Goal: Navigation & Orientation: Find specific page/section

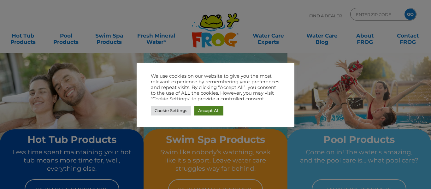
click at [208, 110] on link "Accept All" at bounding box center [208, 111] width 29 height 10
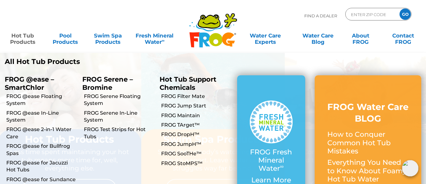
click at [17, 41] on link "Hot Tub Products" at bounding box center [22, 35] width 33 height 13
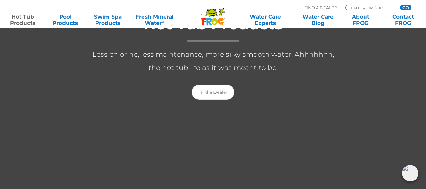
scroll to position [158, 0]
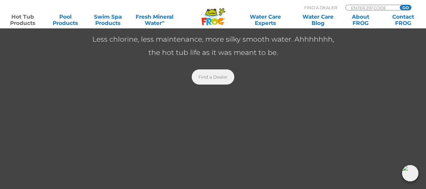
click at [218, 78] on link "Find a Dealer" at bounding box center [213, 76] width 43 height 15
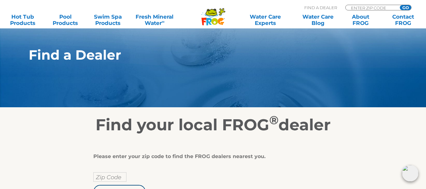
scroll to position [63, 0]
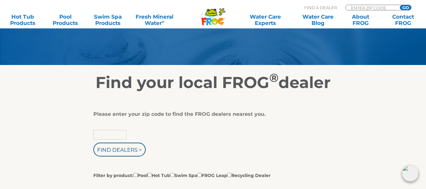
click at [110, 133] on input "text" at bounding box center [109, 134] width 33 height 9
type input "27040"
click at [117, 152] on input "Find Dealers >" at bounding box center [119, 150] width 52 height 14
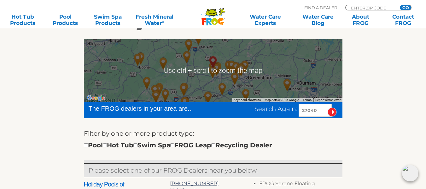
scroll to position [126, 0]
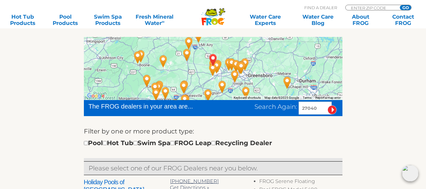
click at [110, 145] on div "Pool Hot Tub Swim Spa FROG Leap Recycling Dealer" at bounding box center [178, 143] width 188 height 10
click at [107, 144] on input "checkbox" at bounding box center [105, 143] width 4 height 4
checkbox input "true"
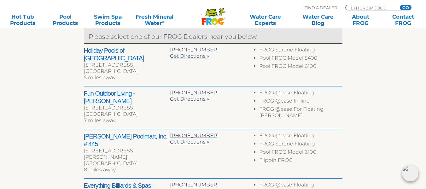
scroll to position [289, 0]
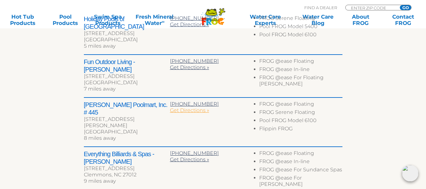
click at [179, 107] on span "Get Directions »" at bounding box center [189, 110] width 39 height 6
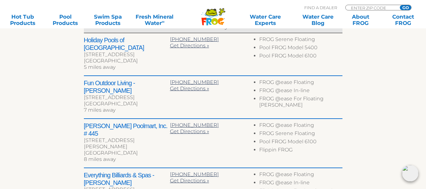
scroll to position [258, 0]
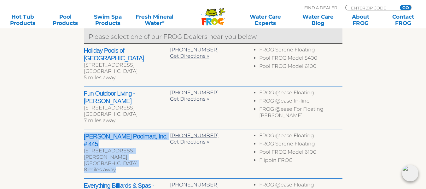
drag, startPoint x: 117, startPoint y: 150, endPoint x: 82, endPoint y: 129, distance: 41.3
click at [82, 129] on div "← Move left → Move right ↑ Move up ↓ Move down + Zoom in - Zoom out Home Jump l…" at bounding box center [213, 112] width 388 height 428
copy div "[PERSON_NAME] Poolmart, Inc. # 445 [STREET_ADDRESS][PERSON_NAME] 8 miles away"
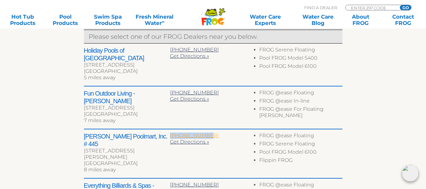
drag, startPoint x: 202, startPoint y: 128, endPoint x: 171, endPoint y: 128, distance: 31.2
click at [171, 132] on div "[PHONE_NUMBER]" at bounding box center [213, 135] width 86 height 6
copy span "336-774-1188"
drag, startPoint x: 153, startPoint y: 66, endPoint x: 84, endPoint y: 52, distance: 69.7
click at [84, 52] on div "Holiday Pools of Winston Salem 5723 Country Club Rd Ste W Winston Salem, NC 271…" at bounding box center [127, 65] width 86 height 36
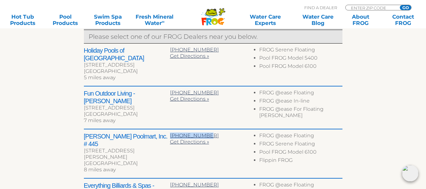
copy div "Holiday Pools of Winston Salem 5723 Country Club Rd Ste W Winston Salem, NC 271…"
drag, startPoint x: 204, startPoint y: 49, endPoint x: 170, endPoint y: 50, distance: 33.4
click at [170, 50] on div "336-946-2211" at bounding box center [213, 50] width 86 height 6
copy span "336-946-2211"
